Goal: Task Accomplishment & Management: Use online tool/utility

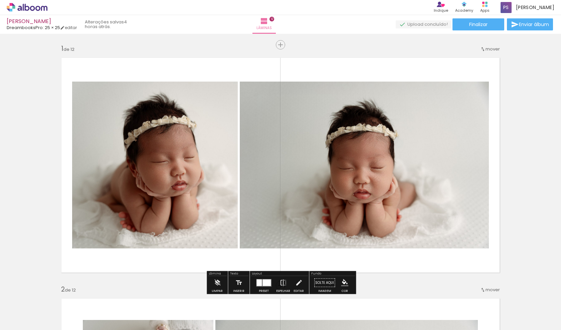
scroll to position [0, 649]
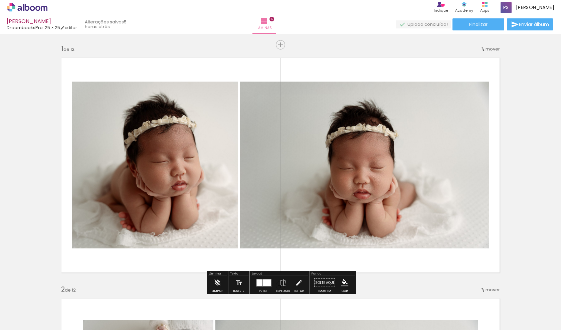
scroll to position [0, 649]
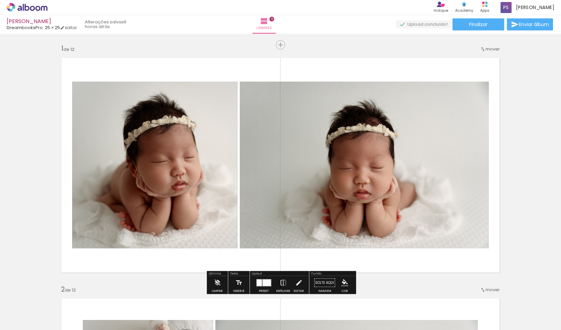
scroll to position [0, 649]
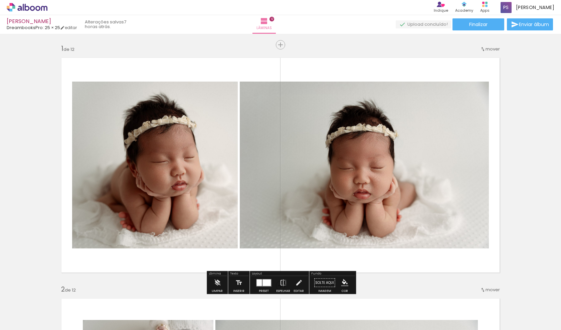
scroll to position [0, 649]
